Goal: Task Accomplishment & Management: Manage account settings

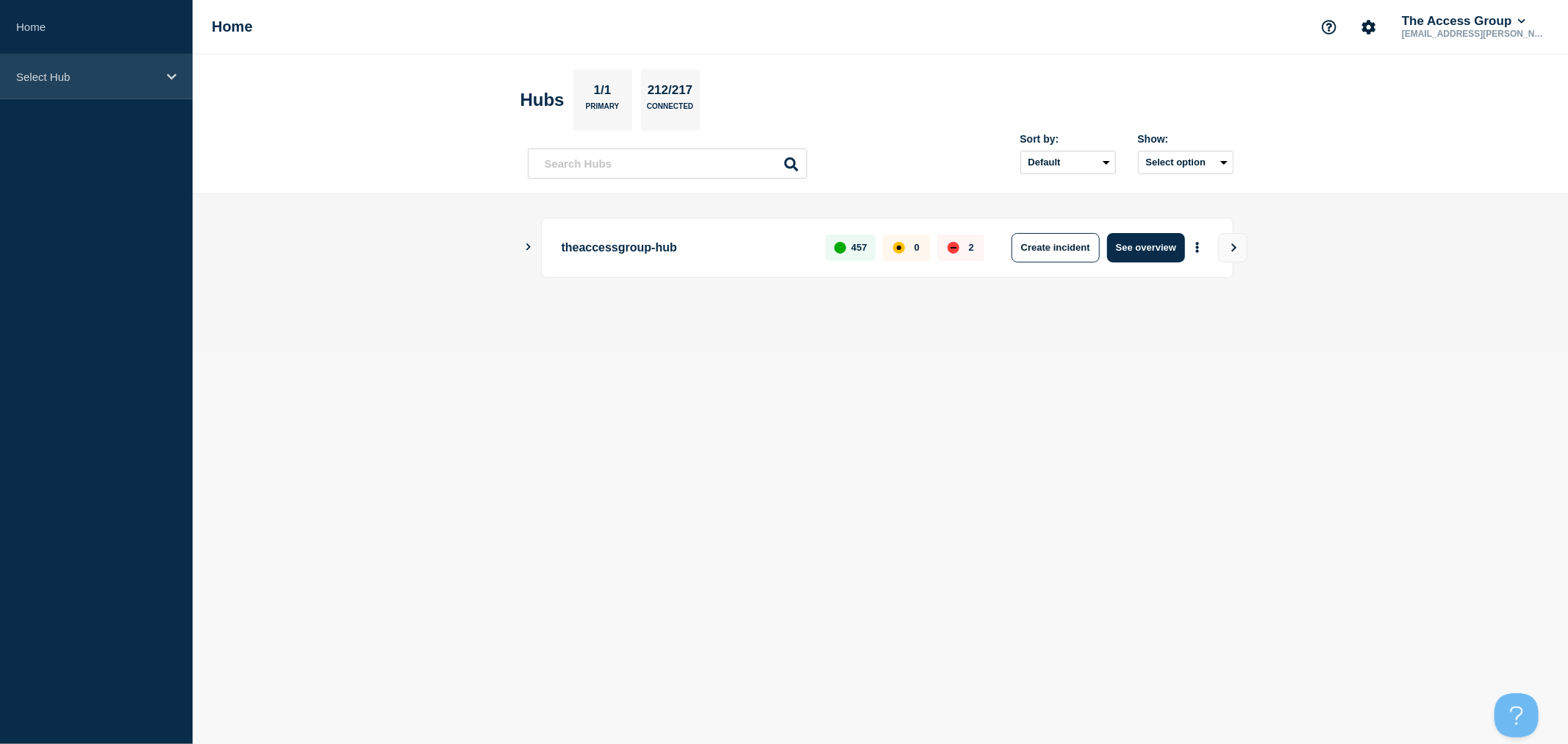
click at [138, 74] on p "Select Hub" at bounding box center [86, 77] width 141 height 12
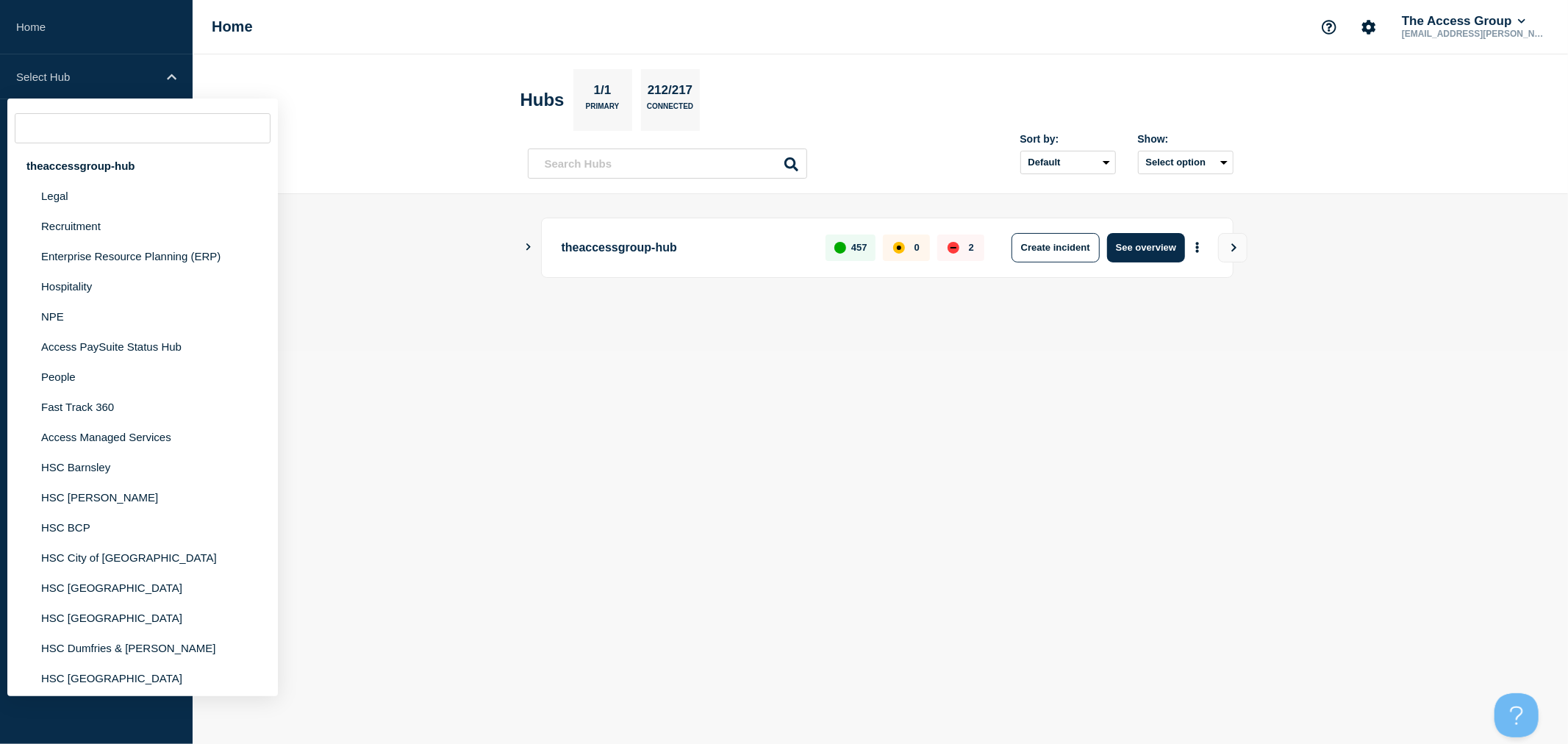
click at [663, 494] on body "Home Select Hub theaccessgroup-hub Legal Recruitment Enterprise Resource Planni…" at bounding box center [784, 372] width 1568 height 744
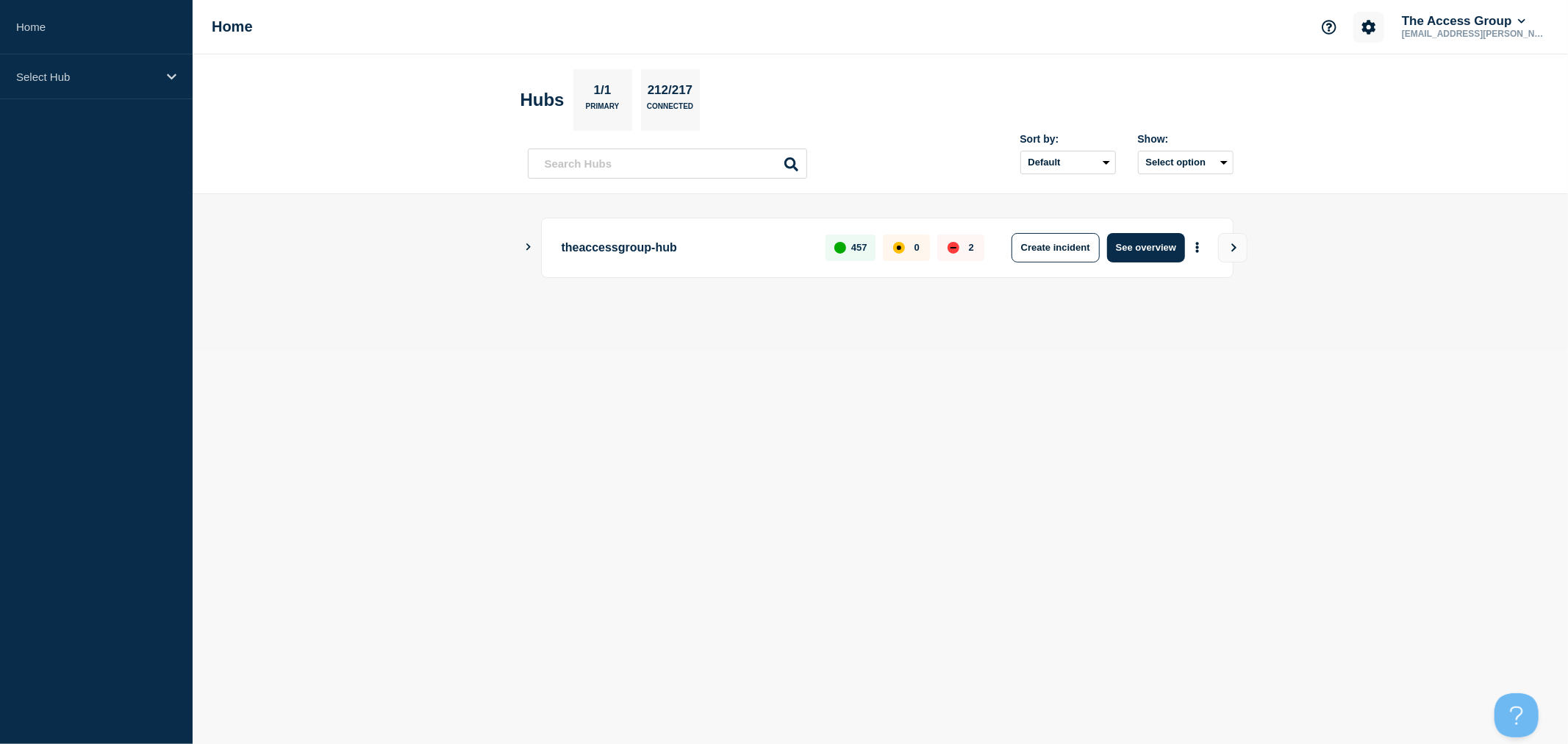
click at [1370, 34] on button "Account settings" at bounding box center [1368, 27] width 31 height 31
click at [1365, 85] on link "Team Members" at bounding box center [1373, 86] width 75 height 12
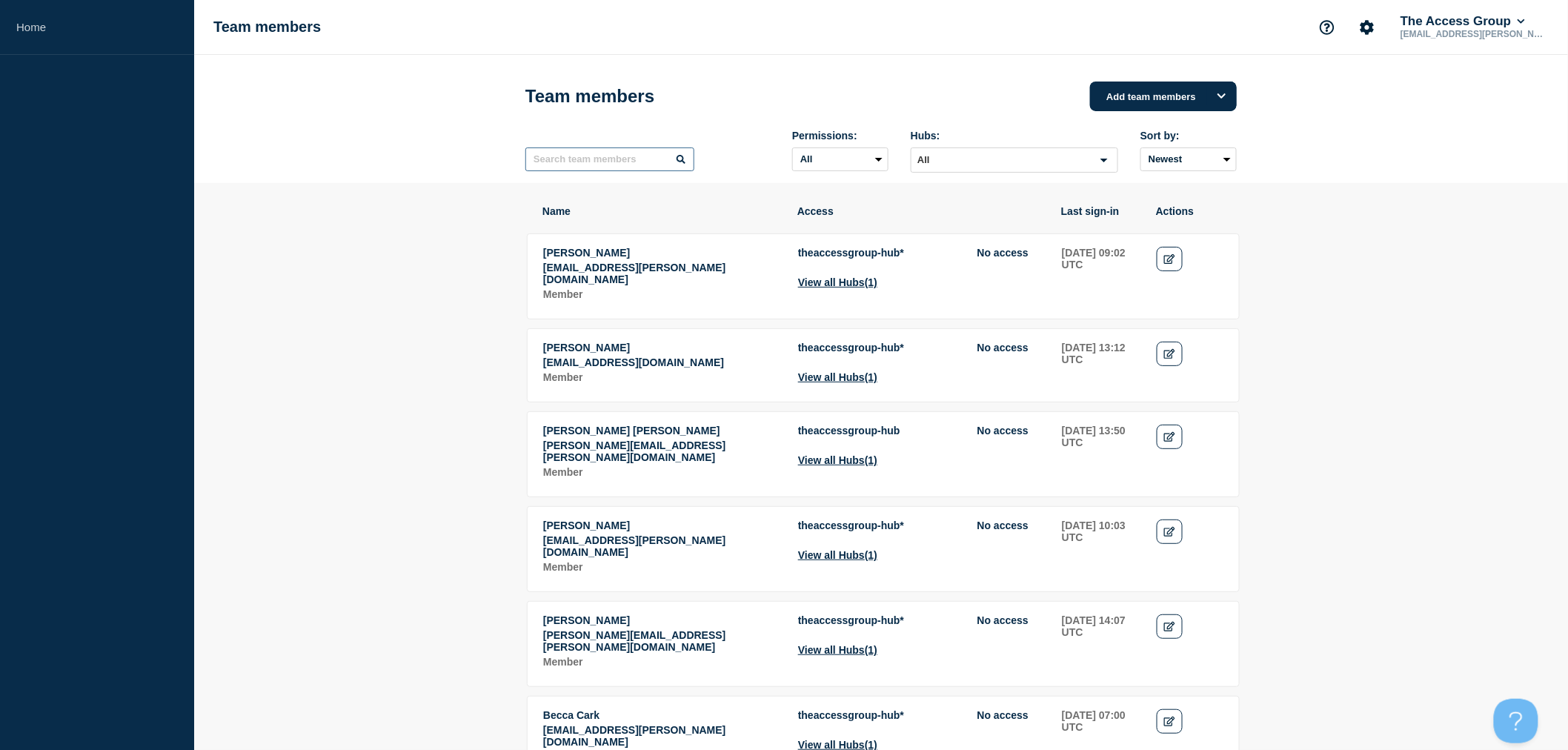
click at [553, 167] on input "text" at bounding box center [610, 159] width 169 height 24
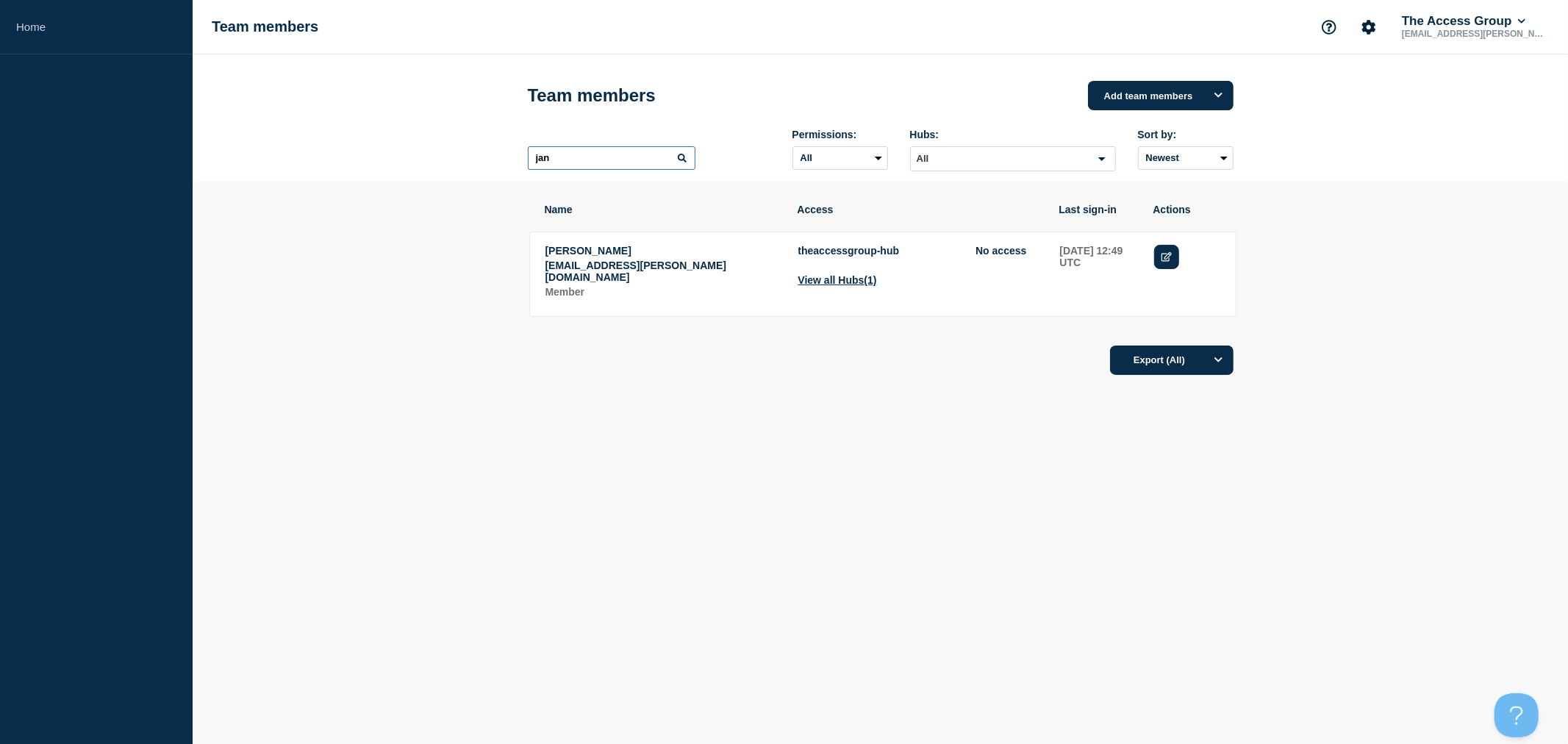
type input "jan"
click at [1165, 251] on link "Edit" at bounding box center [1167, 257] width 26 height 24
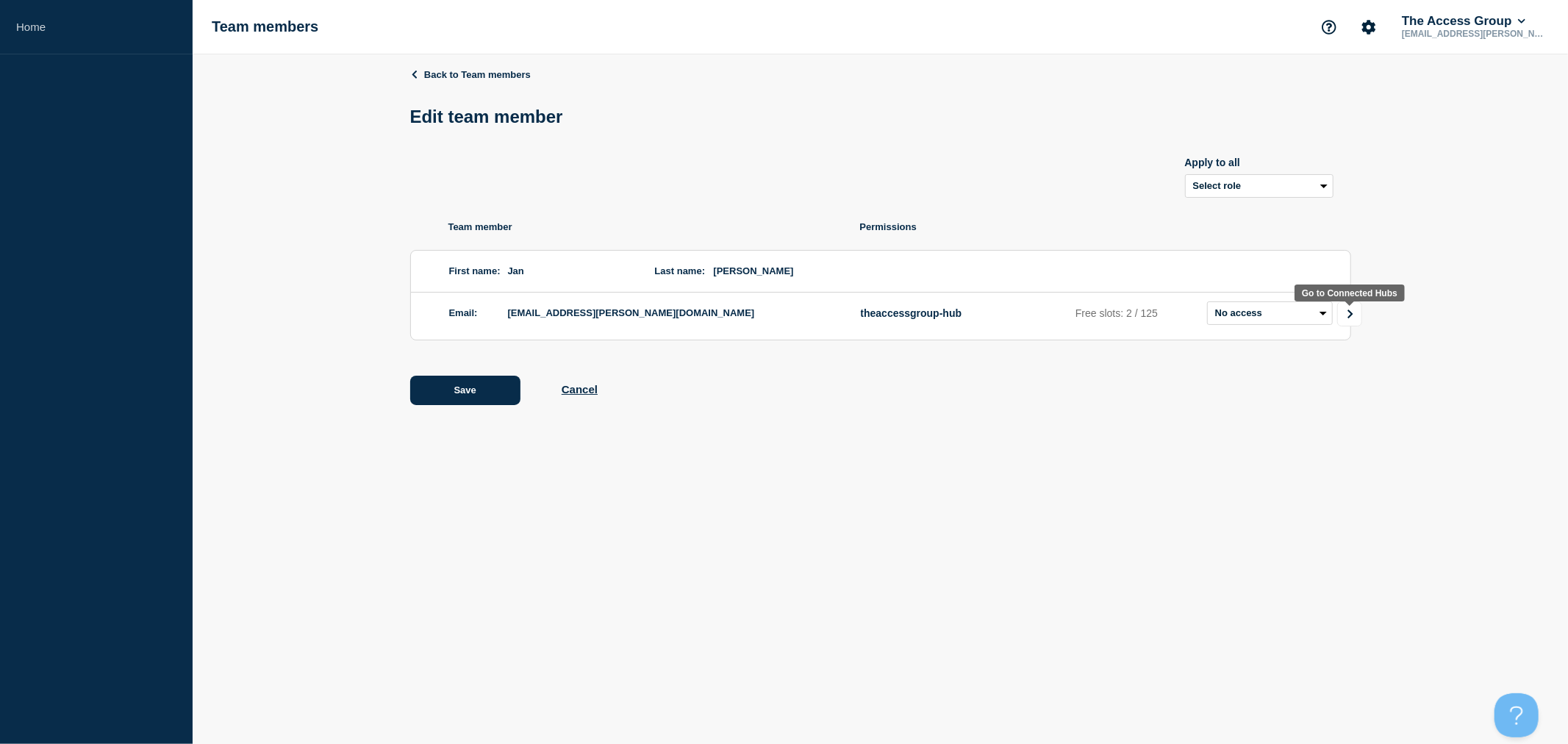
click at [1351, 318] on icon "Go to Connected Hubs" at bounding box center [1351, 314] width 11 height 9
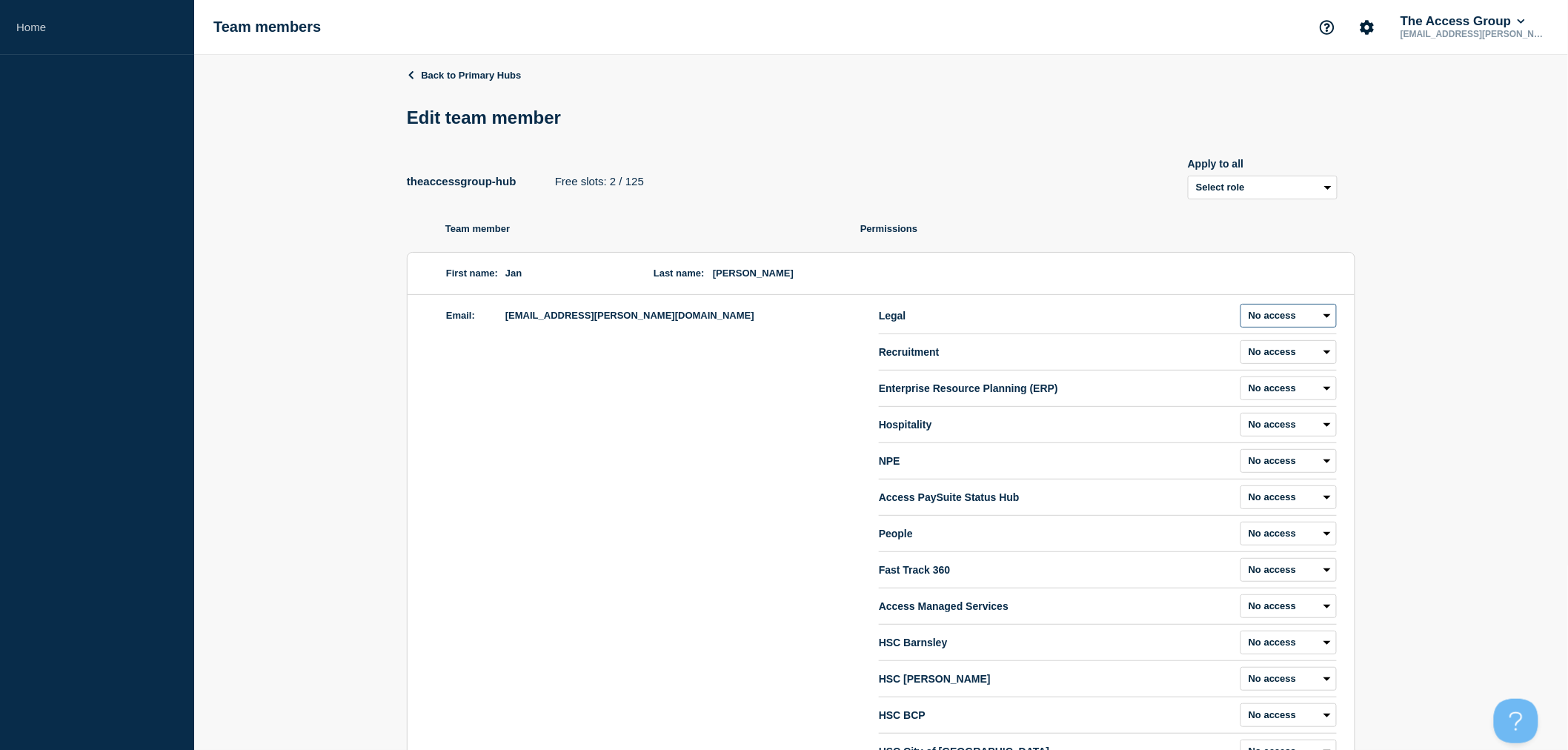
click at [1287, 320] on select "Admin Manager Editor No access" at bounding box center [1288, 316] width 96 height 24
select select "1"
click at [1241, 307] on select "Admin Manager Editor No access" at bounding box center [1288, 316] width 96 height 24
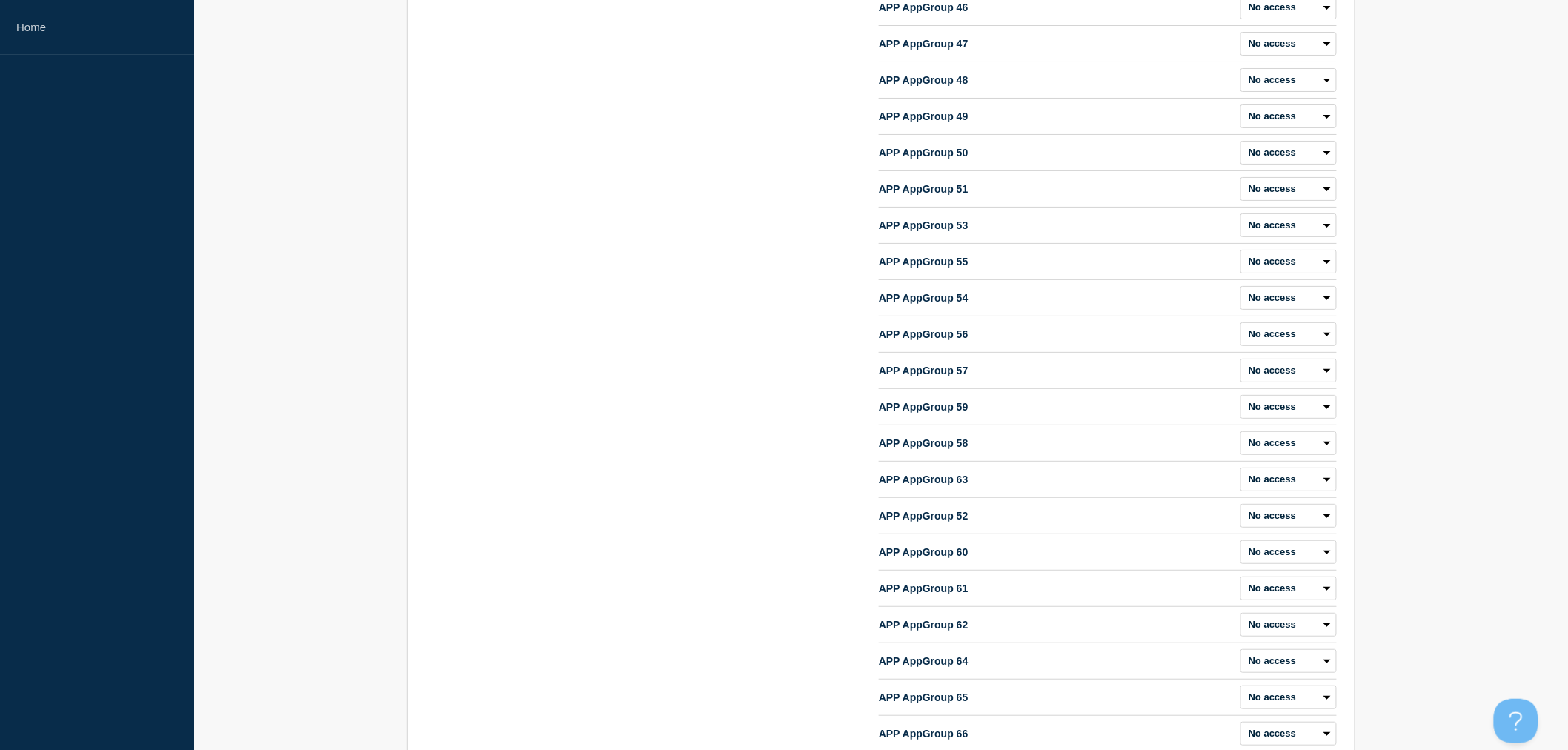
scroll to position [7370, 0]
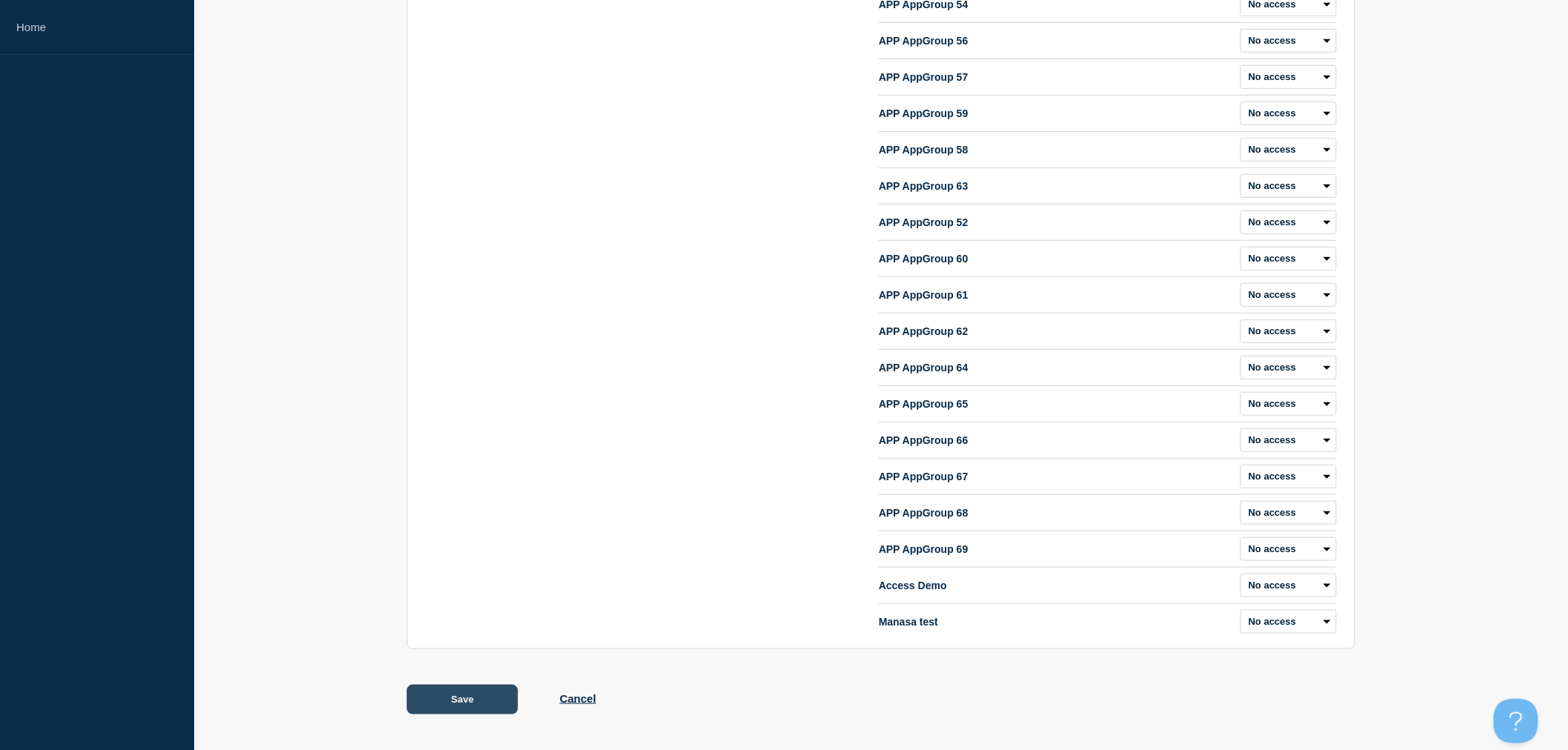
click at [469, 704] on button "Save" at bounding box center [462, 699] width 111 height 30
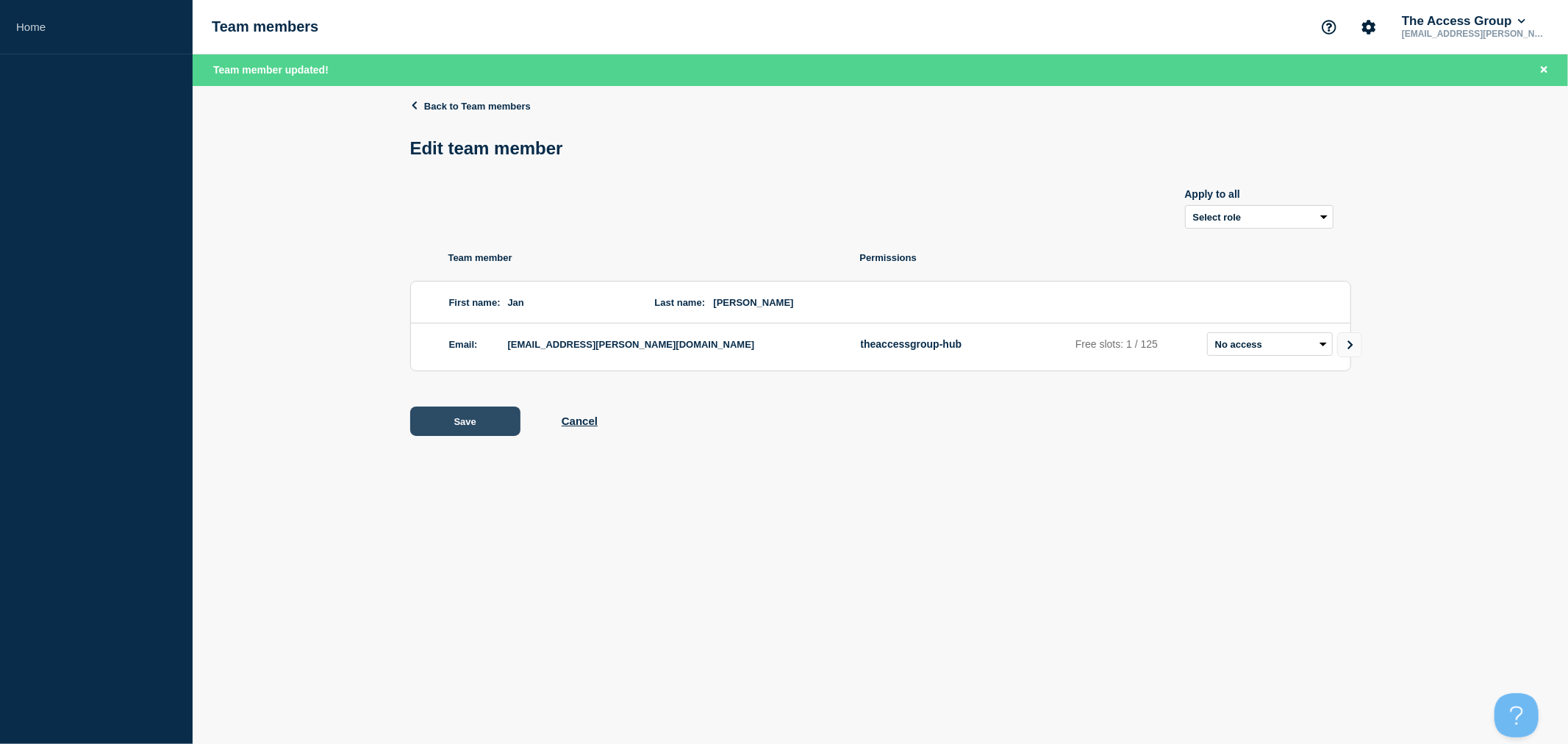
click at [441, 415] on button "Save" at bounding box center [465, 421] width 110 height 30
